Goal: Check status: Check status

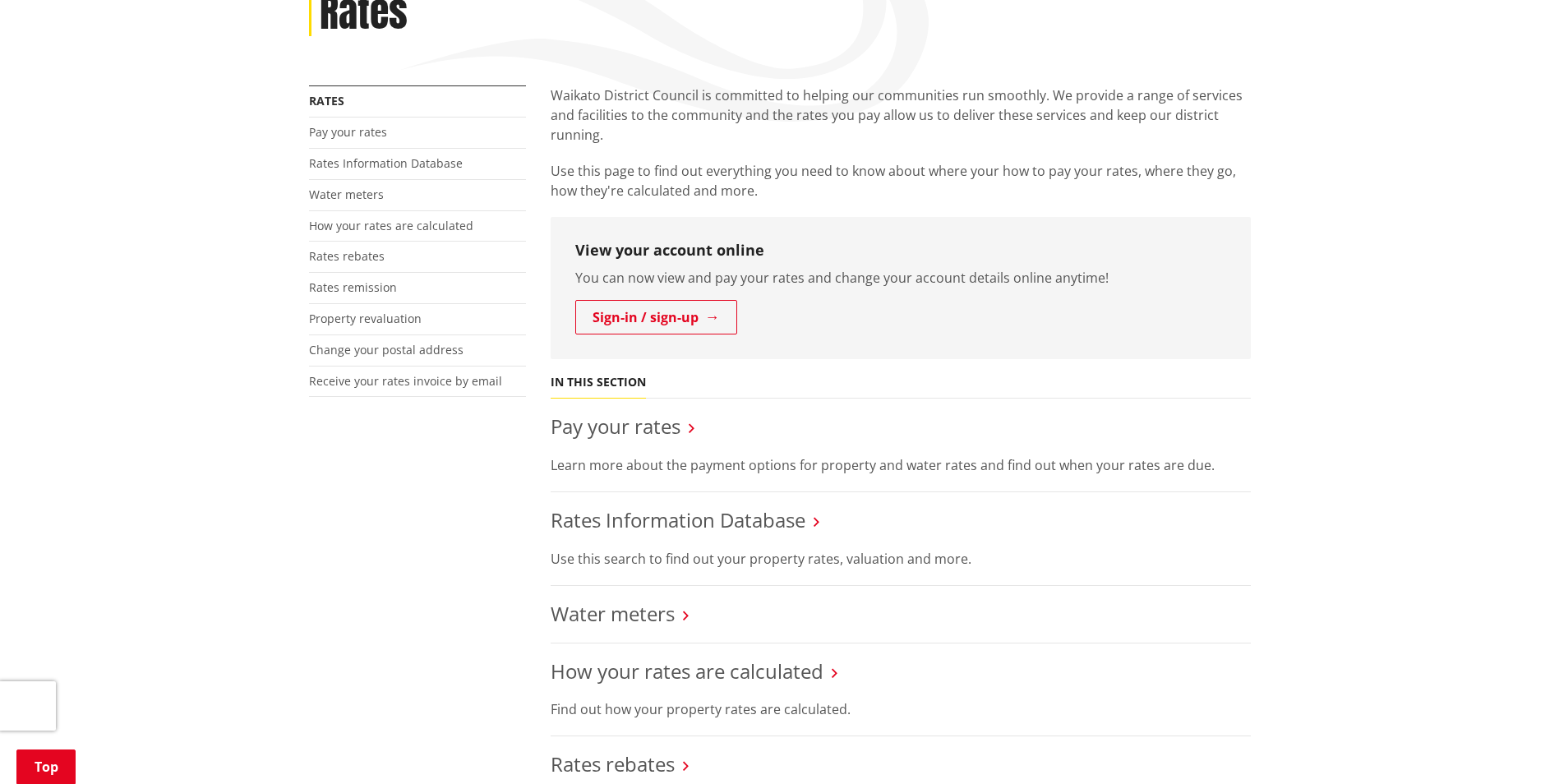
scroll to position [329, 0]
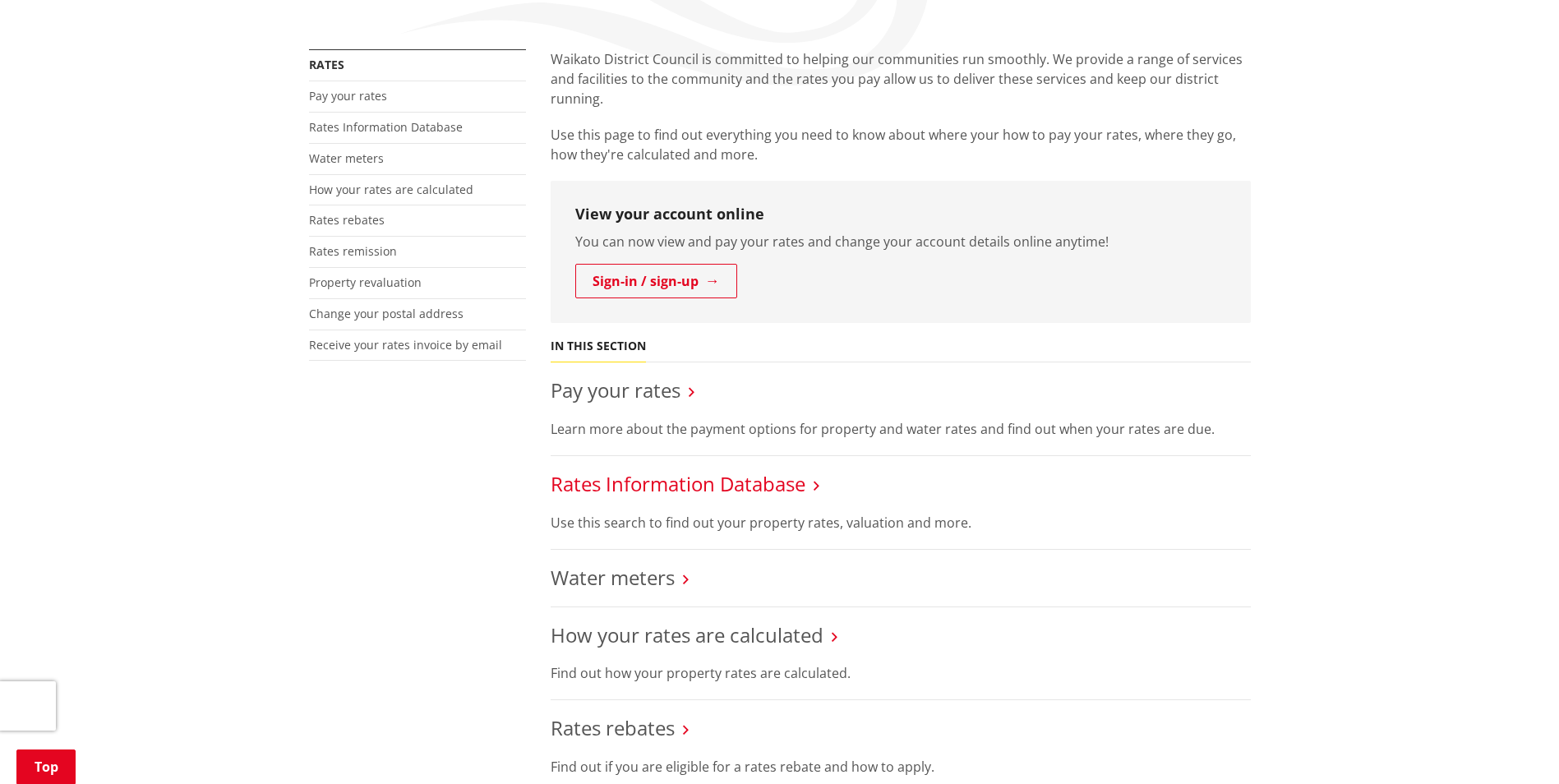
click at [740, 482] on link "Rates Information Database" at bounding box center [678, 483] width 255 height 27
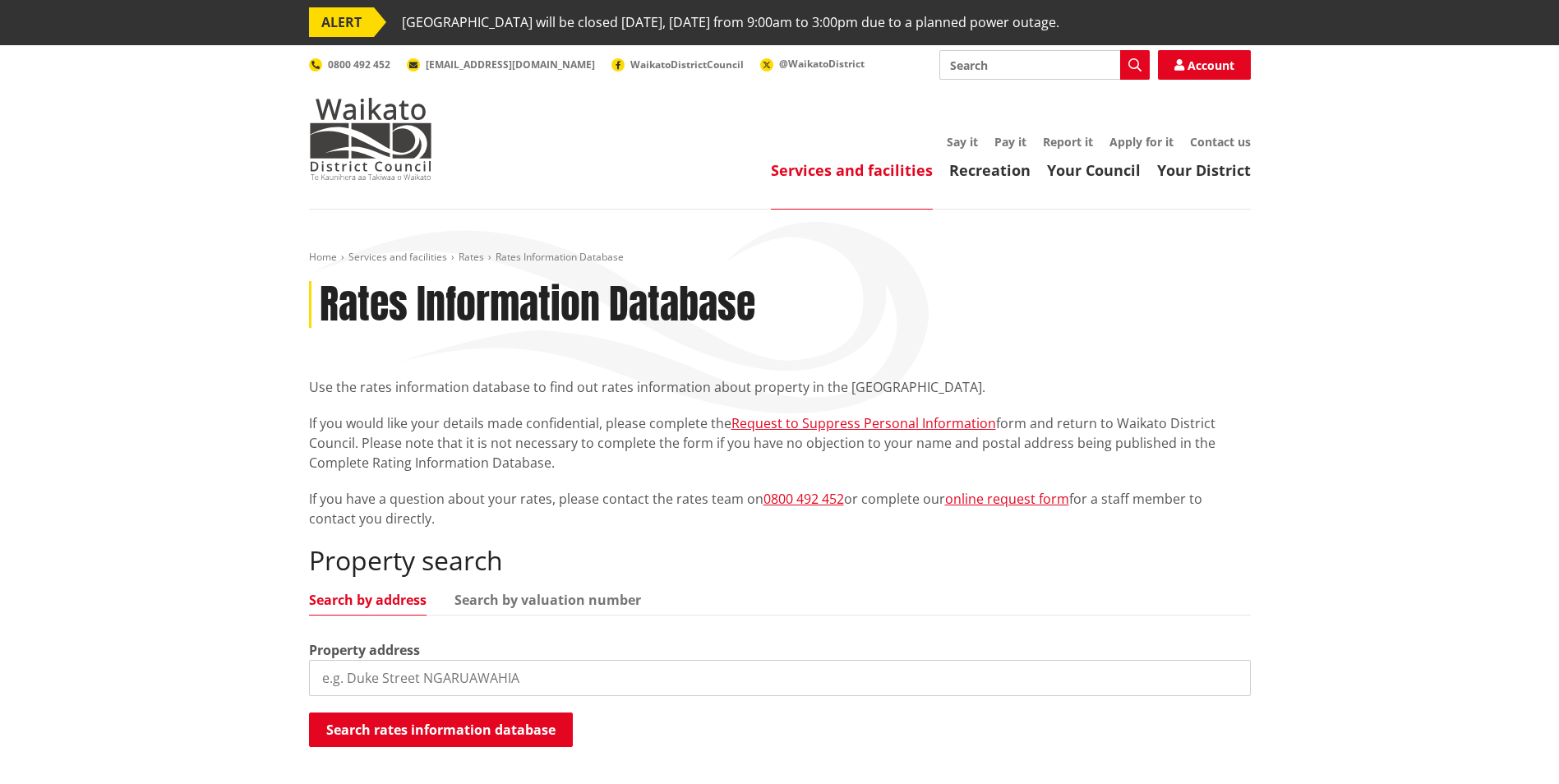
scroll to position [164, 0]
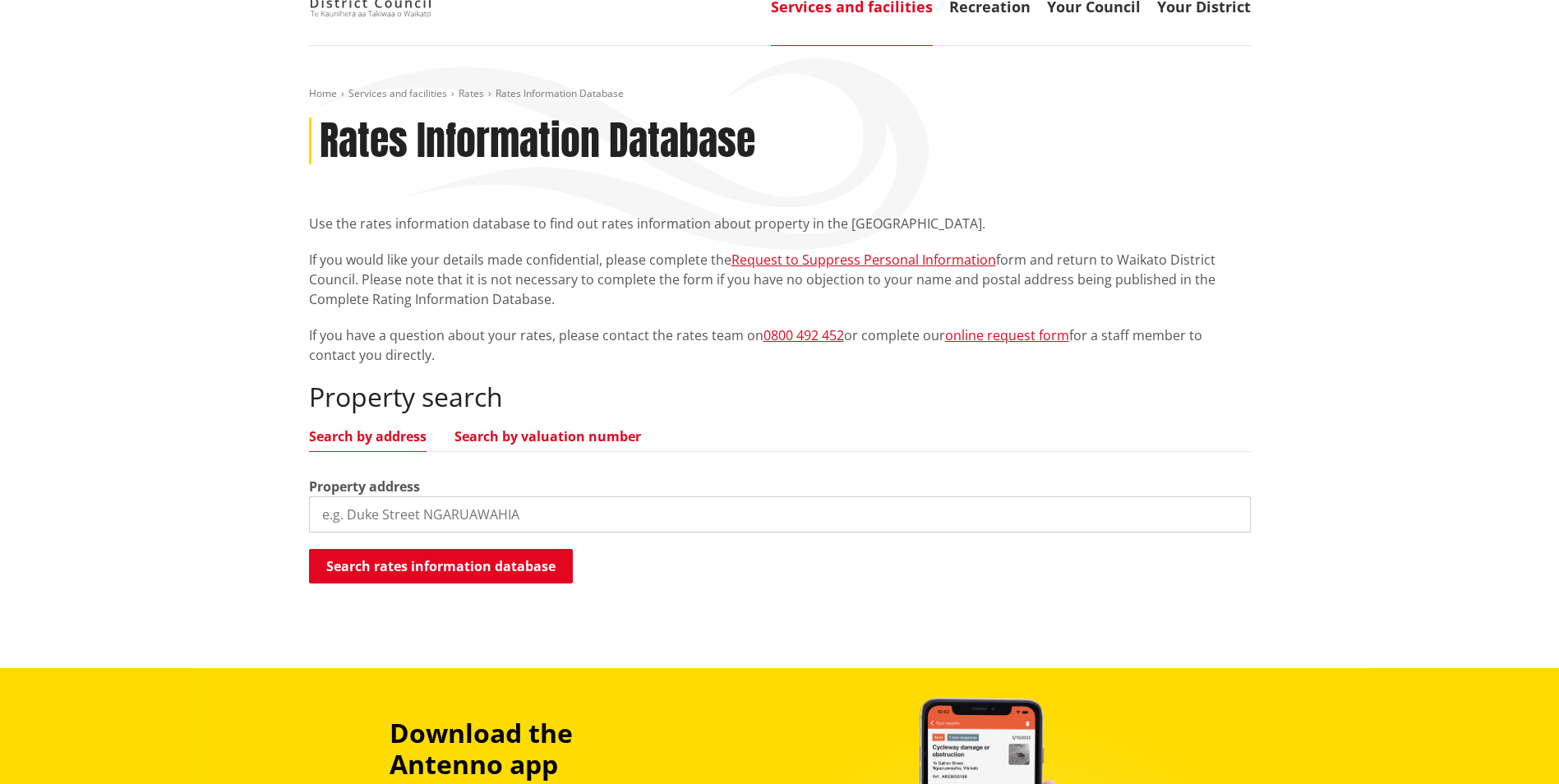
click at [526, 436] on link "Search by valuation number" at bounding box center [547, 435] width 186 height 13
click at [450, 521] on input "search" at bounding box center [780, 514] width 942 height 36
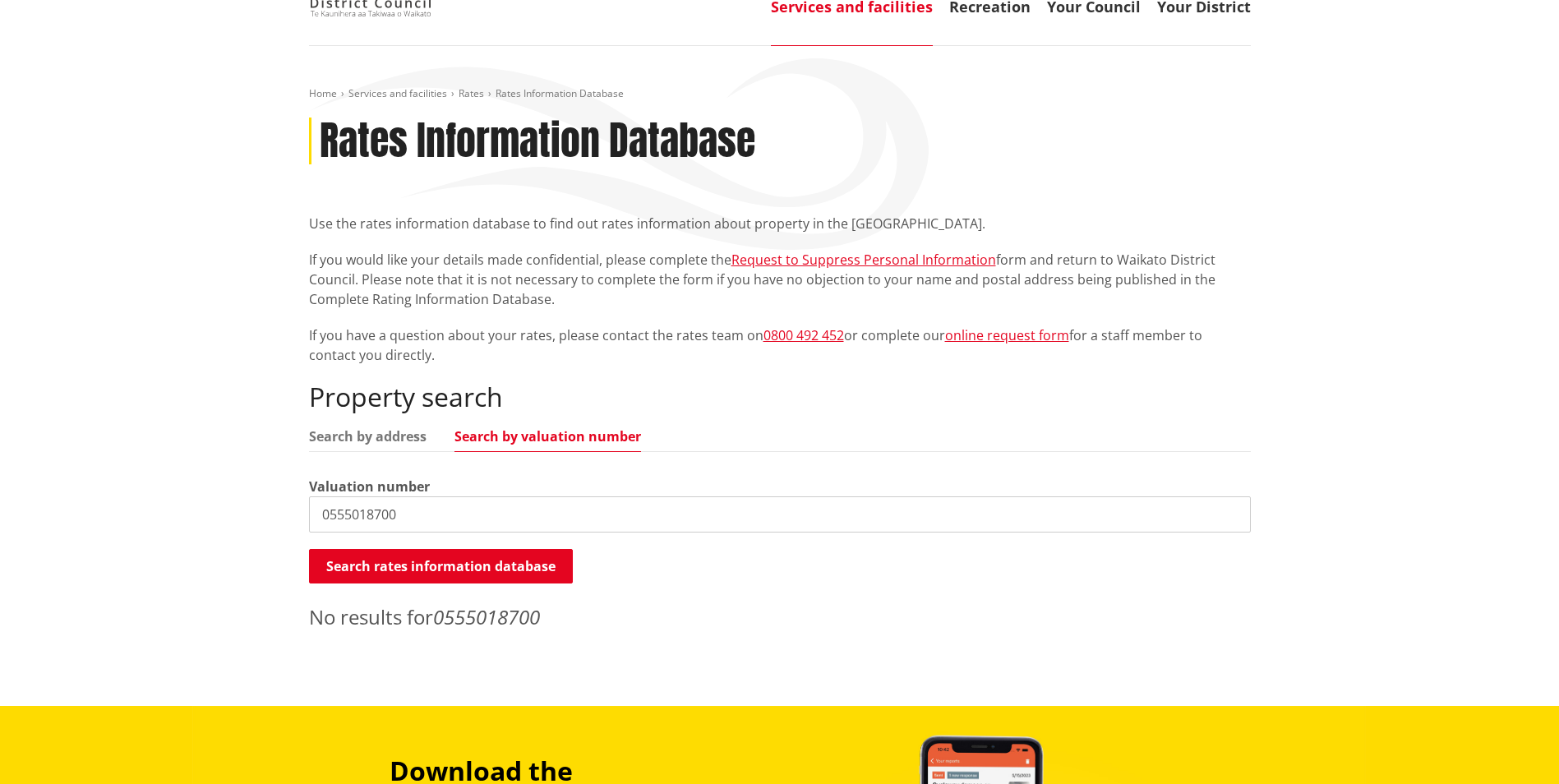
click at [361, 520] on input "0555018700" at bounding box center [780, 514] width 942 height 36
type input "05550/18700"
click at [475, 564] on button "Search rates information database" at bounding box center [441, 566] width 264 height 35
drag, startPoint x: 426, startPoint y: 516, endPoint x: 250, endPoint y: 501, distance: 176.6
click at [250, 501] on div "Home Services and facilities Rates Rates Information Database Rates Information…" at bounding box center [780, 376] width 1559 height 659
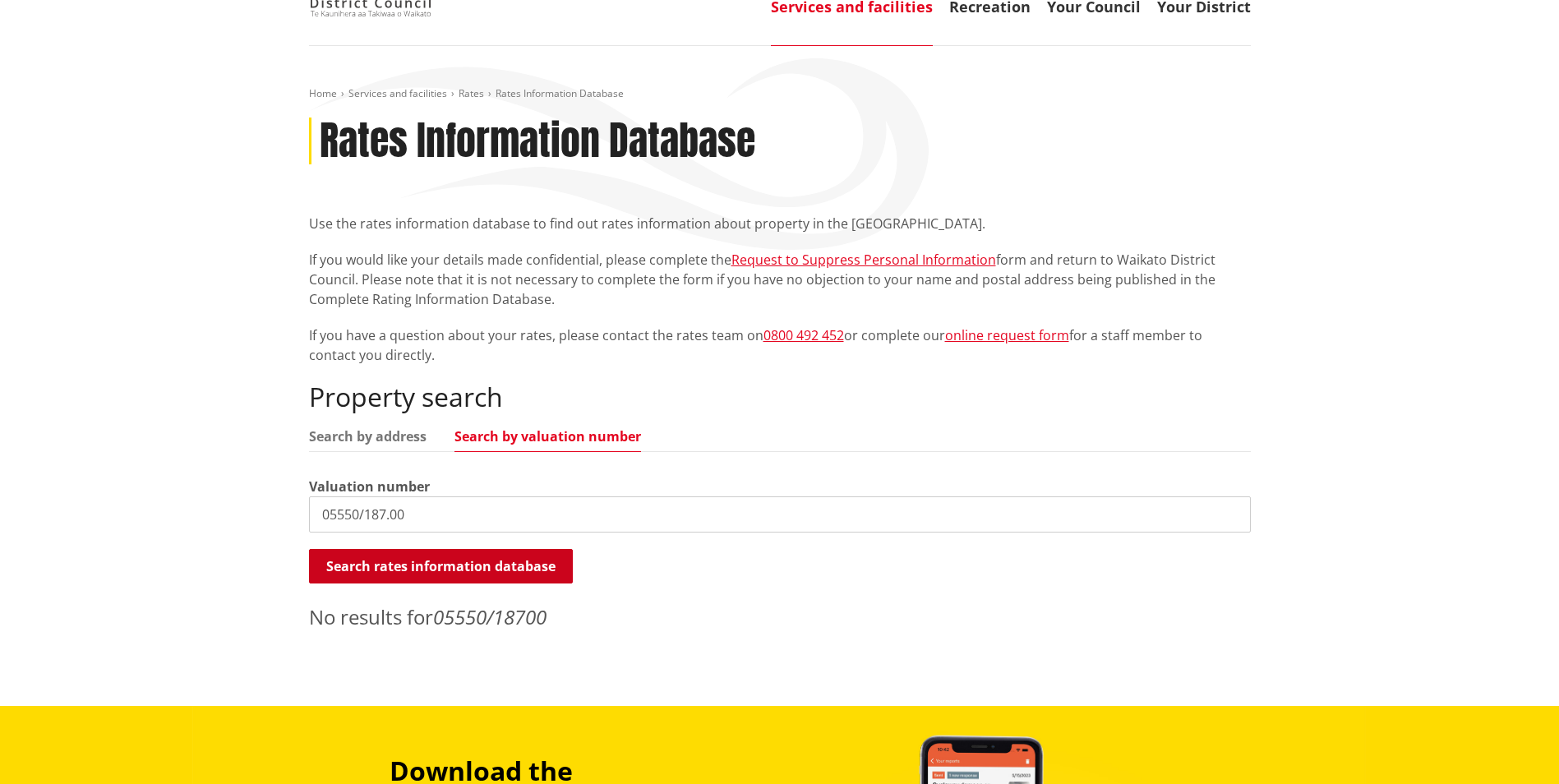
click at [395, 574] on button "Search rates information database" at bounding box center [441, 566] width 264 height 35
click at [422, 521] on input "05550/187.00" at bounding box center [780, 514] width 942 height 36
click at [424, 516] on input "05550/187.00a" at bounding box center [780, 514] width 942 height 36
click at [425, 511] on input "05550/187.00e" at bounding box center [780, 514] width 942 height 36
click at [475, 561] on button "Search rates information database" at bounding box center [441, 566] width 264 height 35
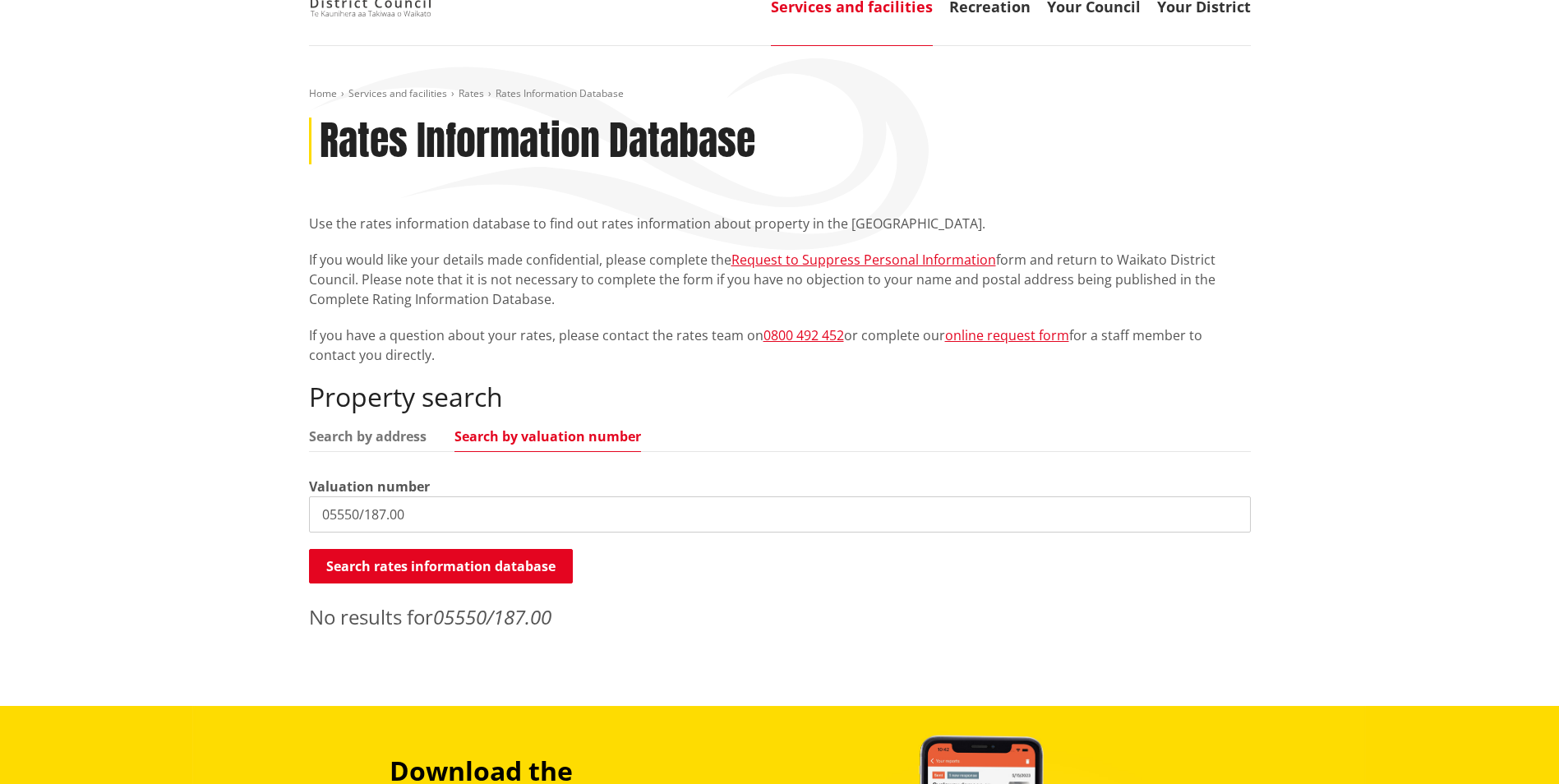
click at [450, 513] on input "05550/187.00" at bounding box center [780, 514] width 942 height 36
click at [330, 519] on input "05550/187.00" at bounding box center [780, 514] width 942 height 36
click at [454, 560] on button "Search rates information database" at bounding box center [441, 566] width 264 height 35
click at [354, 517] on input "5550/187.00" at bounding box center [780, 514] width 942 height 36
click at [359, 517] on input "5550/187.00" at bounding box center [780, 514] width 942 height 36
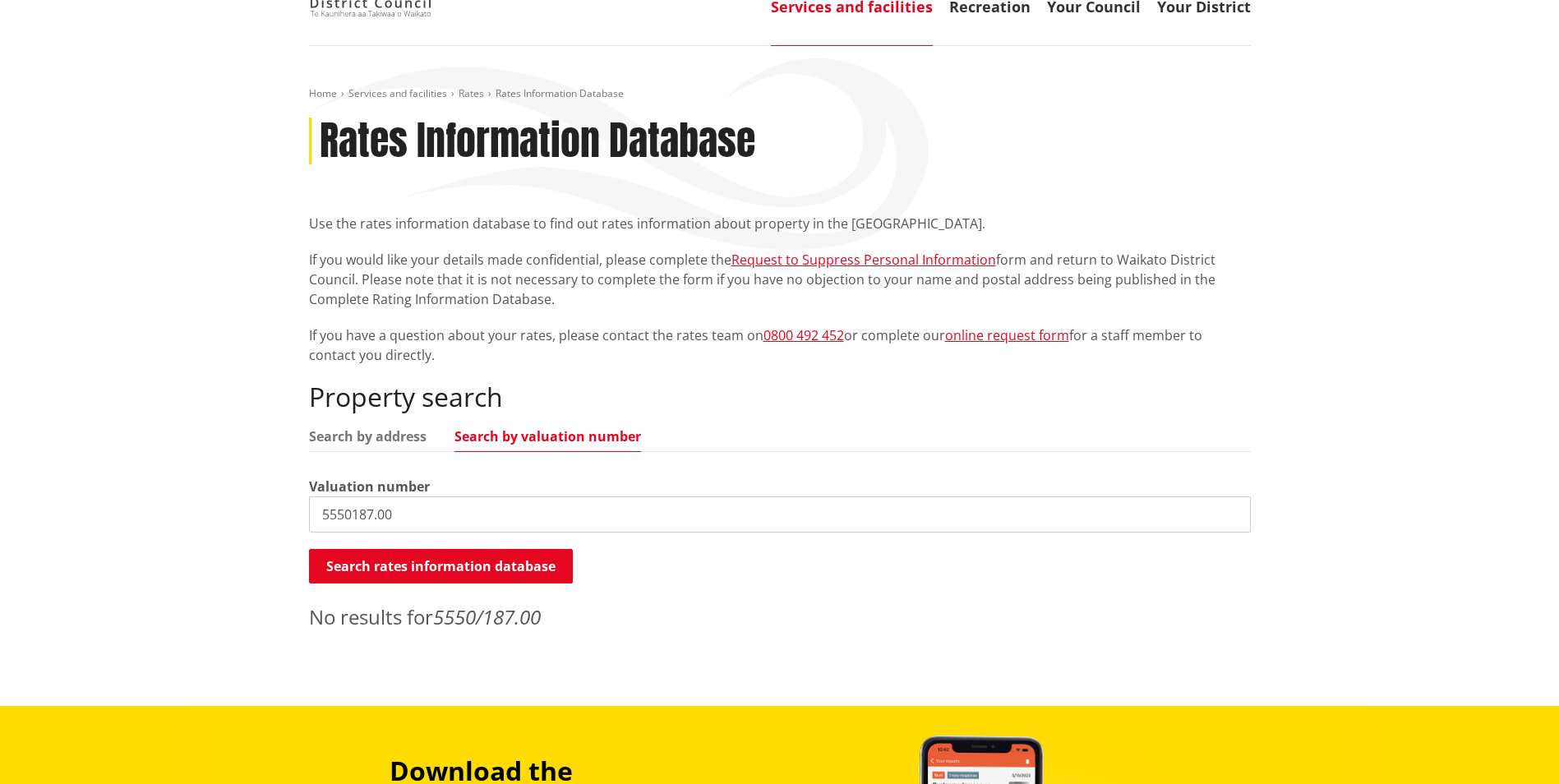
type input "5550187.00"
drag, startPoint x: 430, startPoint y: 519, endPoint x: 184, endPoint y: 481, distance: 248.9
click at [185, 482] on div "Home Services and facilities Rates Rates Information Database Rates Information…" at bounding box center [780, 376] width 1559 height 659
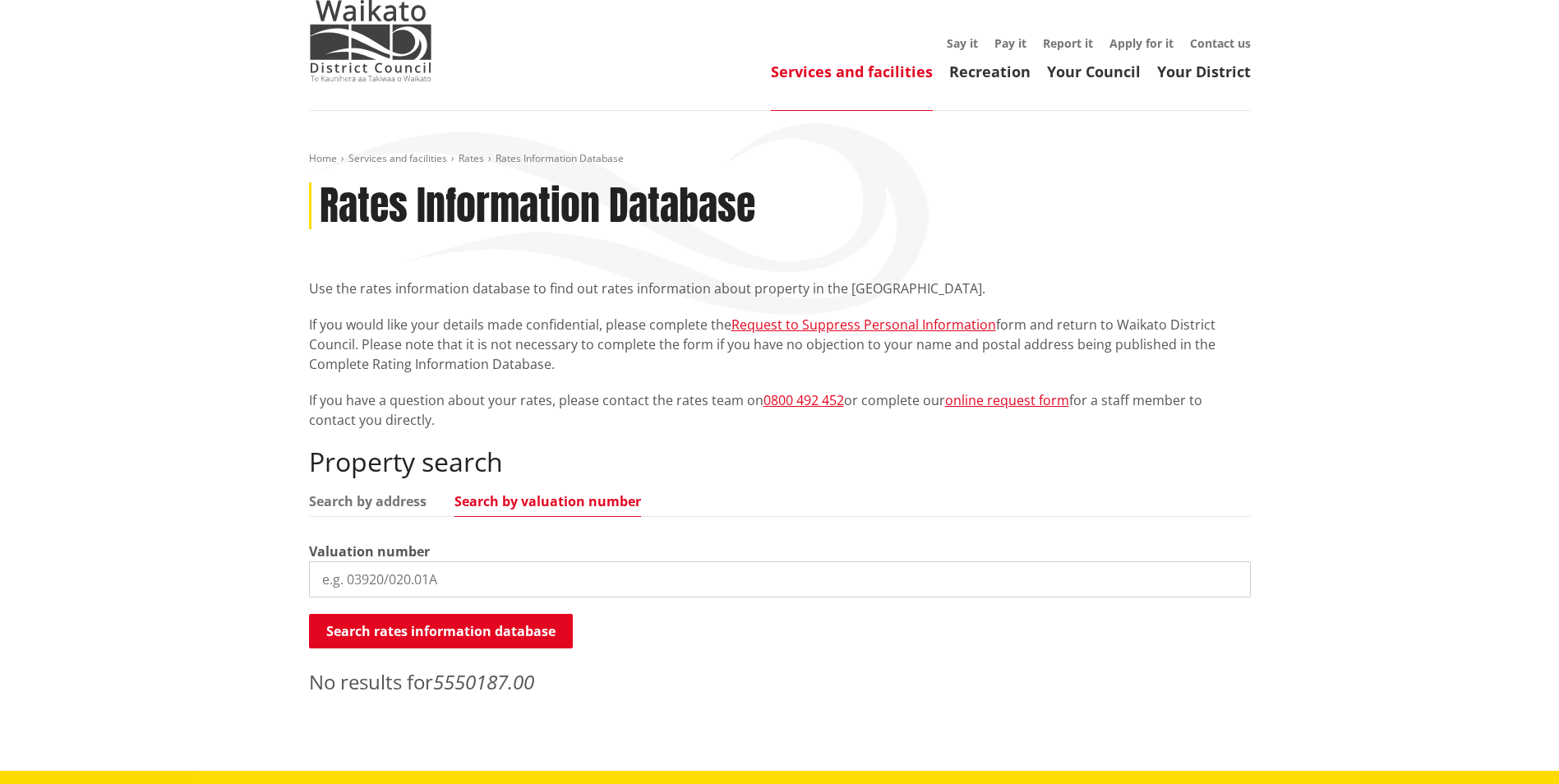
scroll to position [0, 0]
